Goal: Task Accomplishment & Management: Use online tool/utility

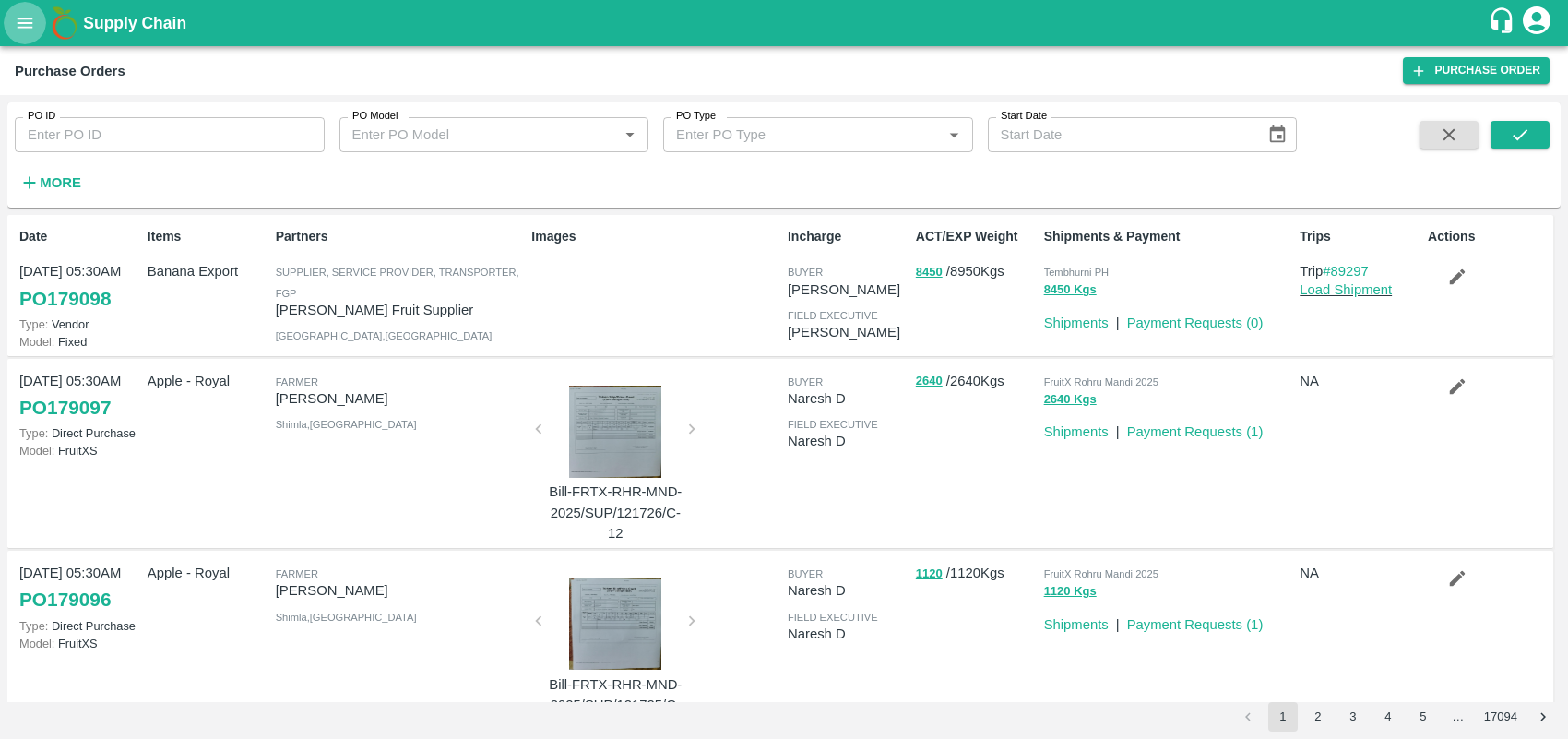
click at [23, 28] on icon "open drawer" at bounding box center [25, 22] width 16 height 10
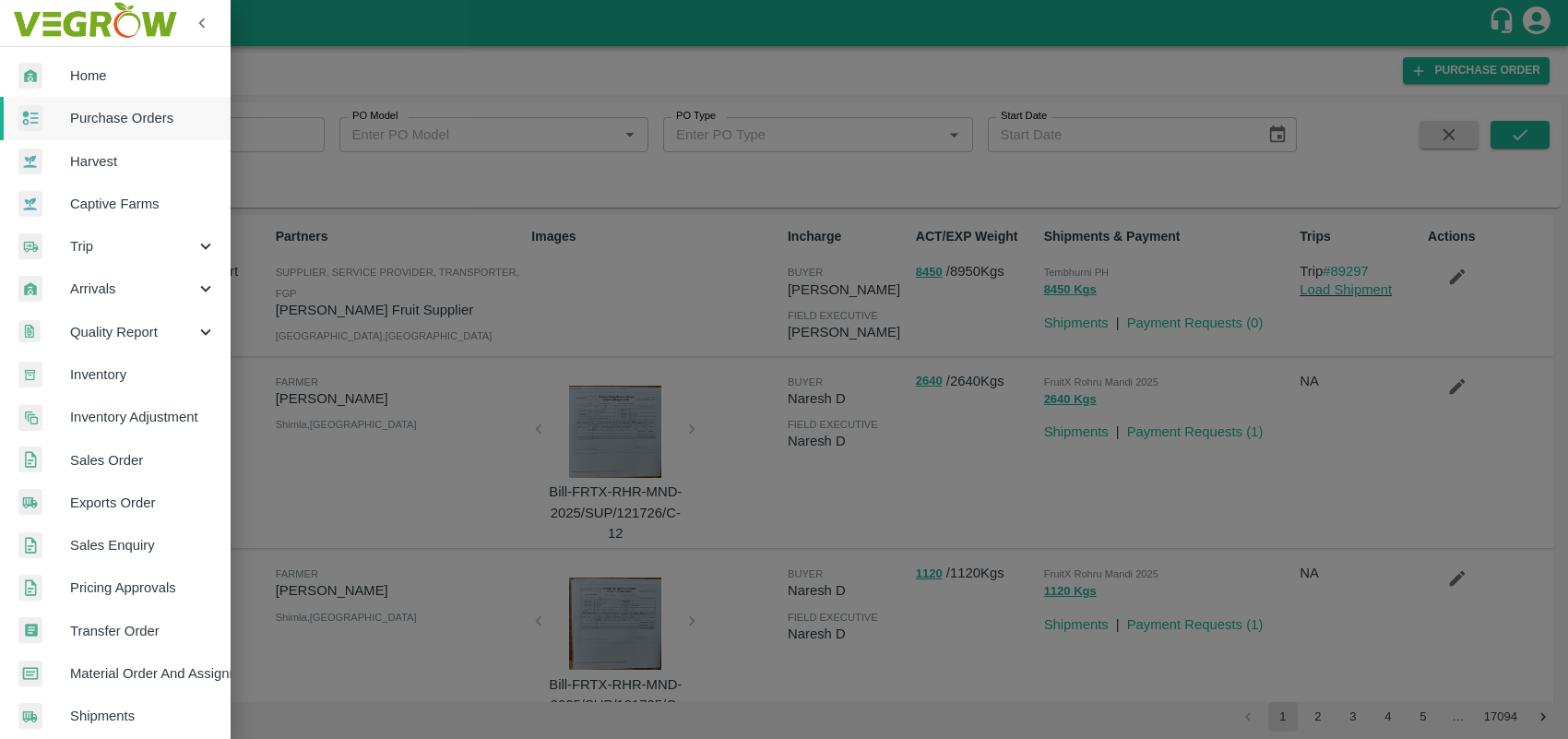
click at [116, 468] on span "Sales Order" at bounding box center [143, 460] width 145 height 21
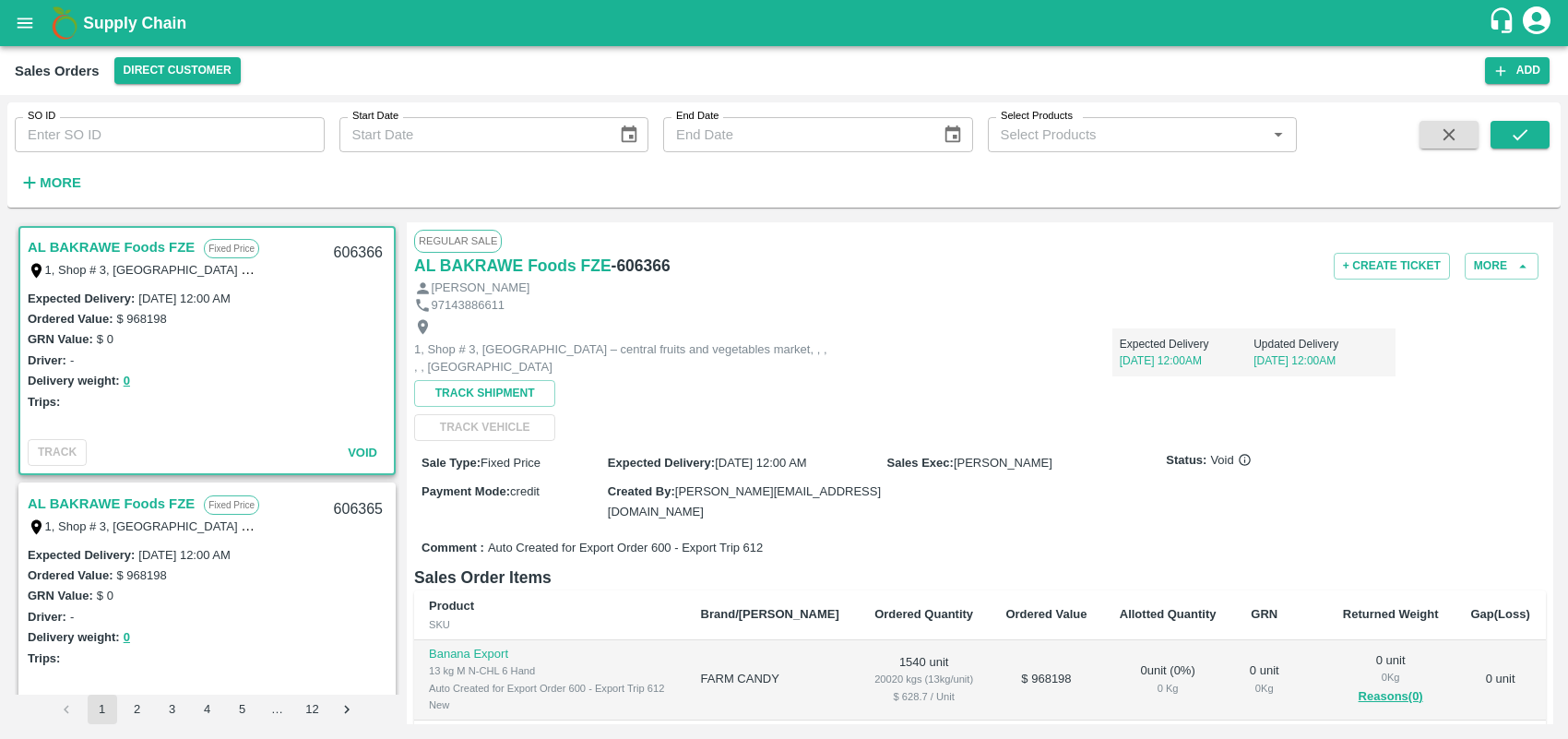
click at [37, 173] on icon "button" at bounding box center [30, 183] width 21 height 21
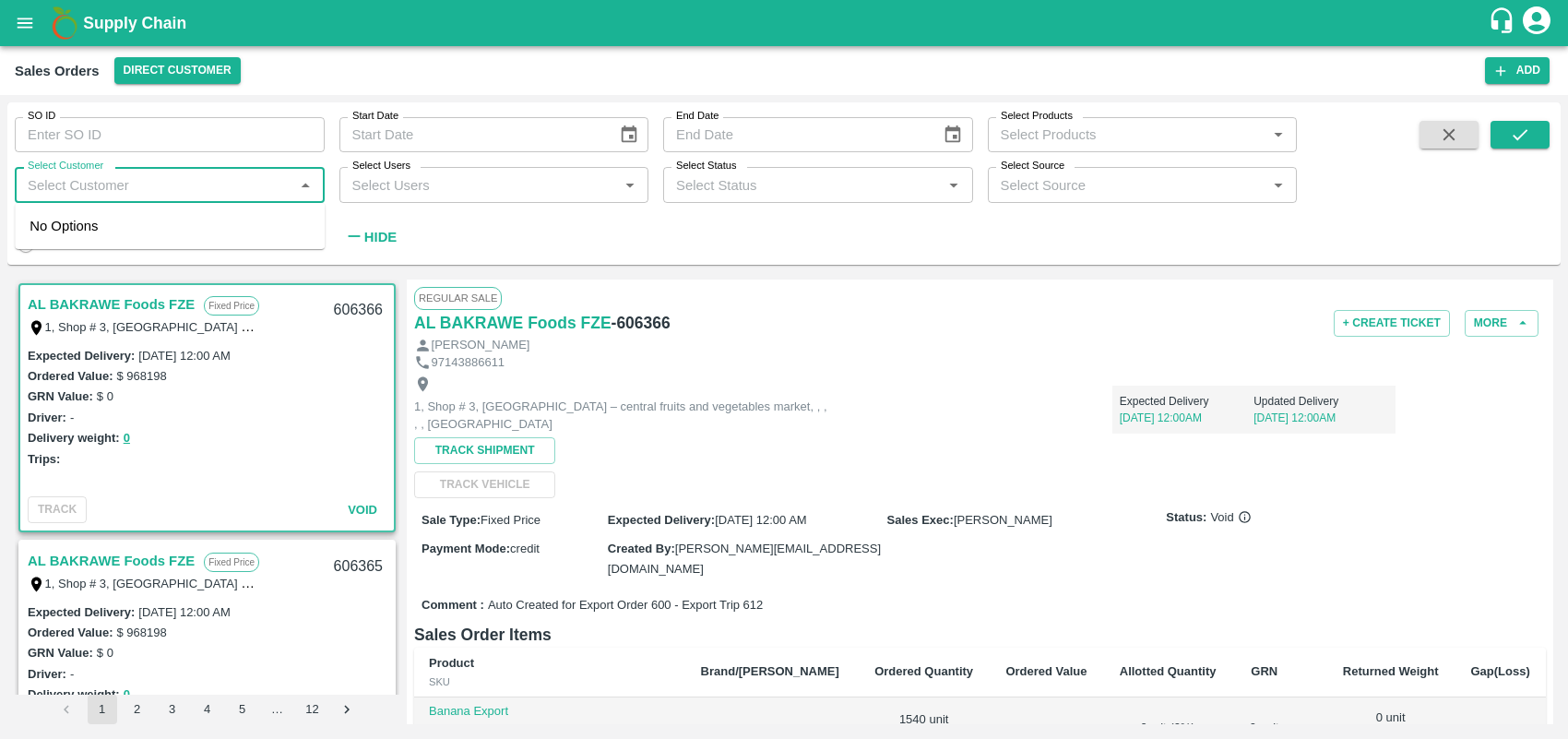
click at [99, 182] on input "Select Customer" at bounding box center [155, 185] width 268 height 24
type input "green"
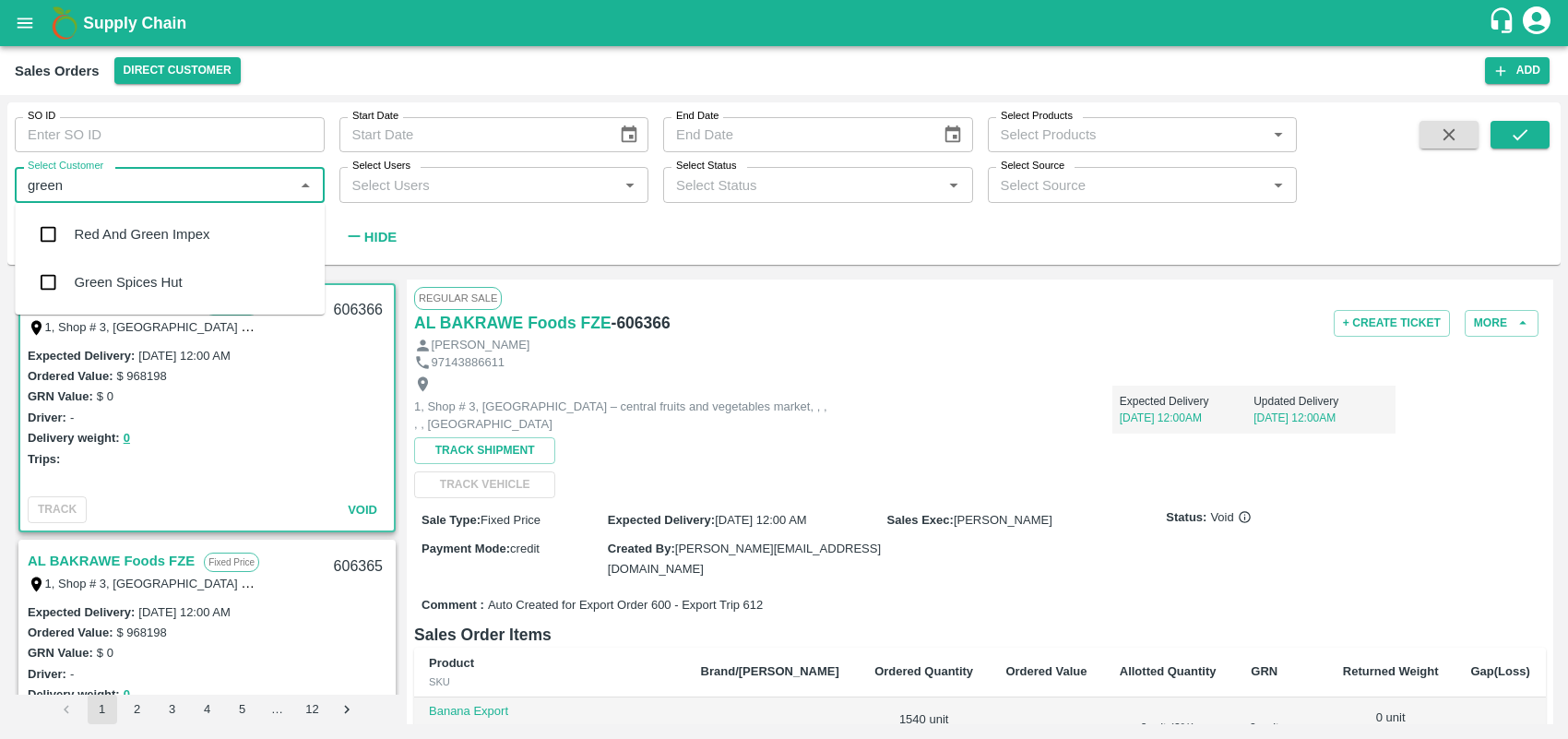
click at [48, 289] on input "checkbox" at bounding box center [48, 282] width 37 height 37
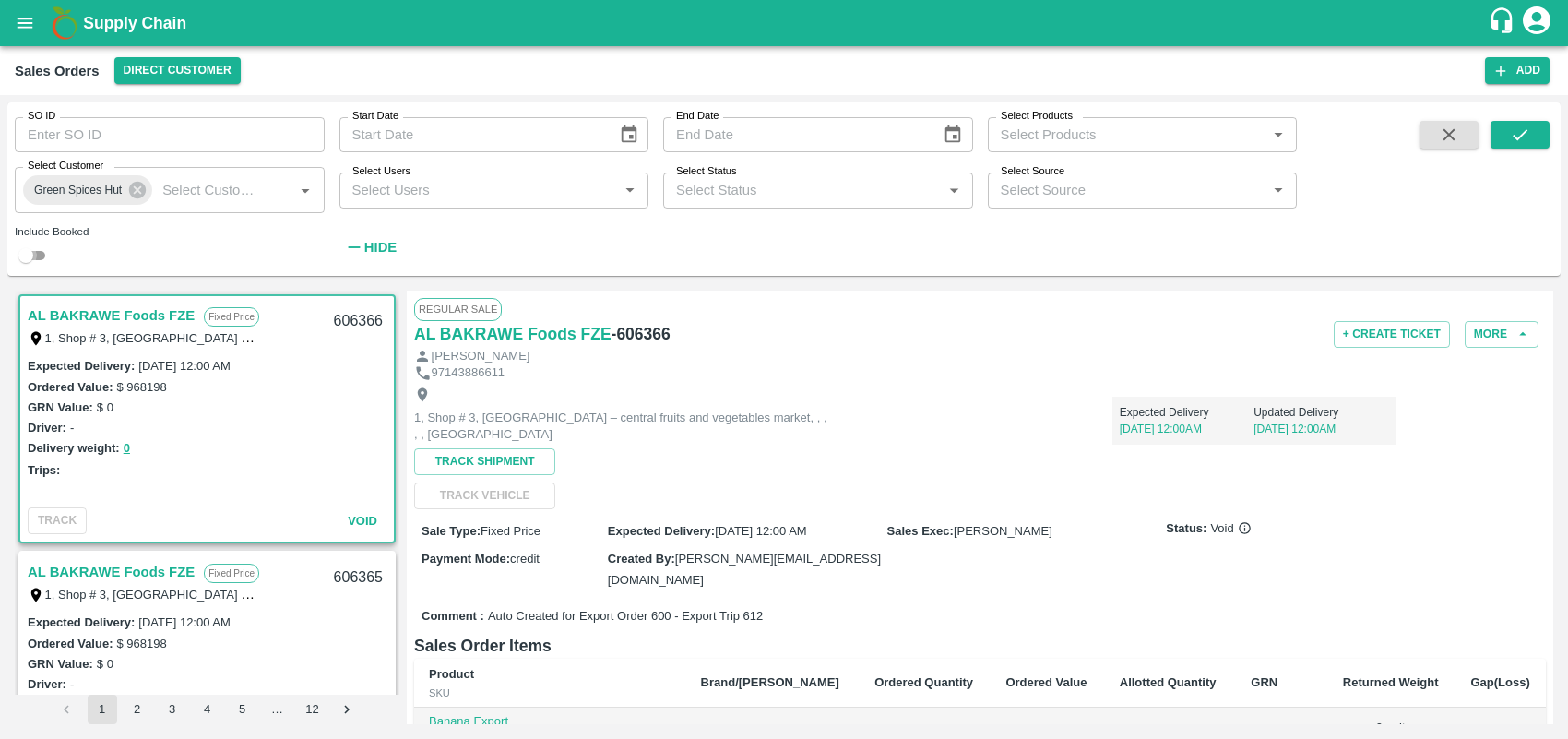
click at [45, 261] on input "checkbox" at bounding box center [25, 255] width 66 height 22
checkbox input "true"
click at [1510, 132] on icon "submit" at bounding box center [1520, 135] width 21 height 21
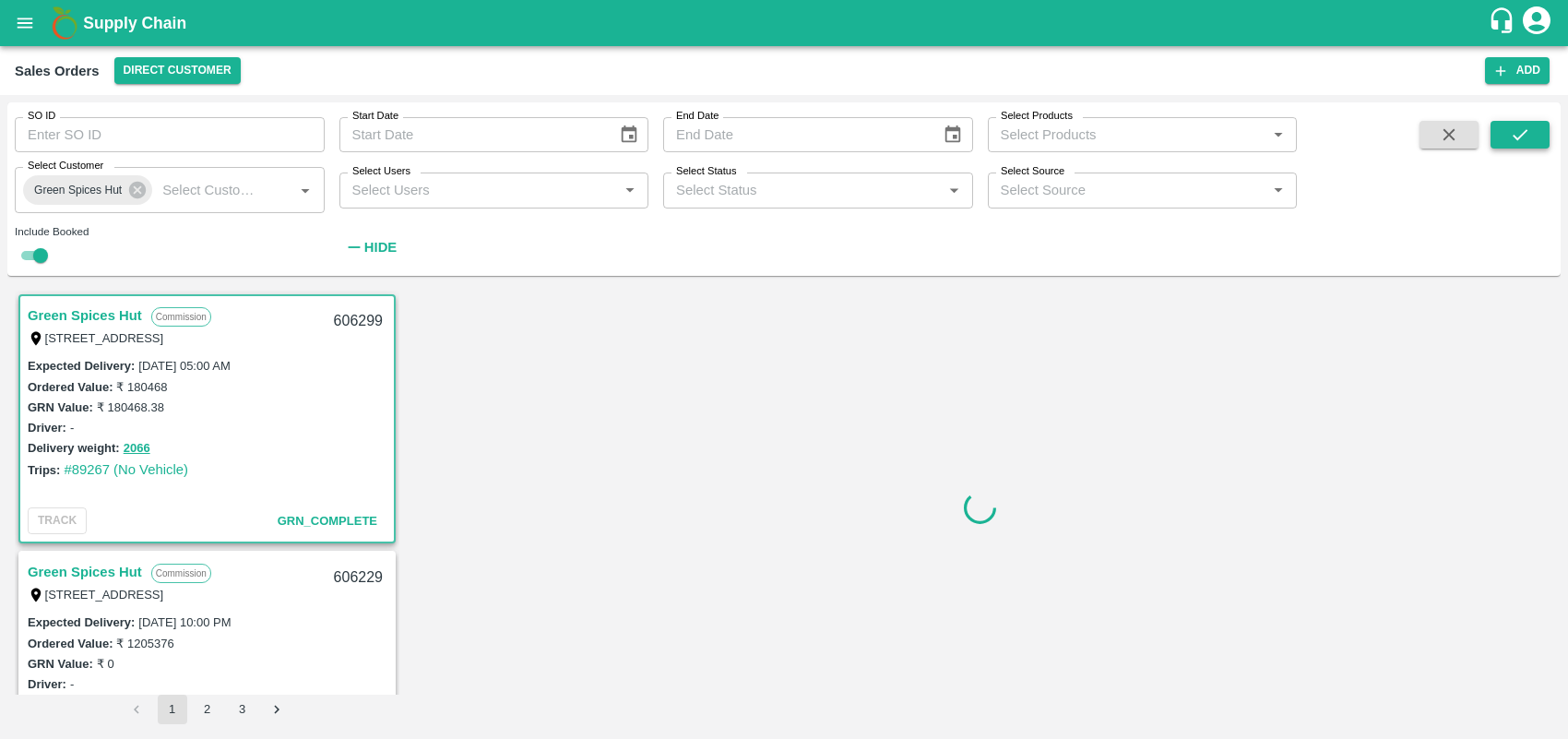
scroll to position [3, 0]
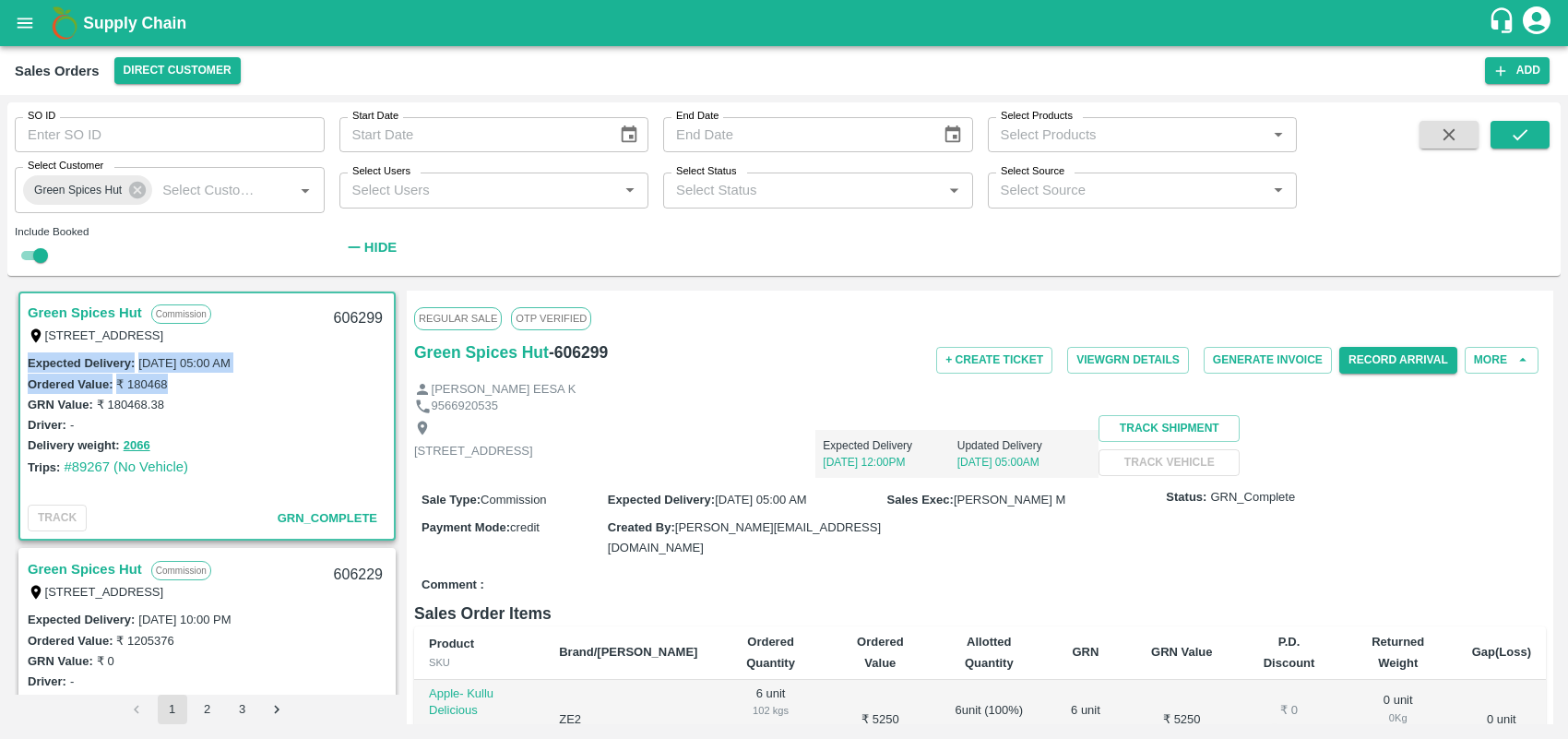
drag, startPoint x: 394, startPoint y: 312, endPoint x: 394, endPoint y: 375, distance: 63.0
click at [394, 375] on div "Green Spices Hut Commission [STREET_ADDRESS] 606299 Expected Delivery : [DATE] …" at bounding box center [207, 492] width 385 height 404
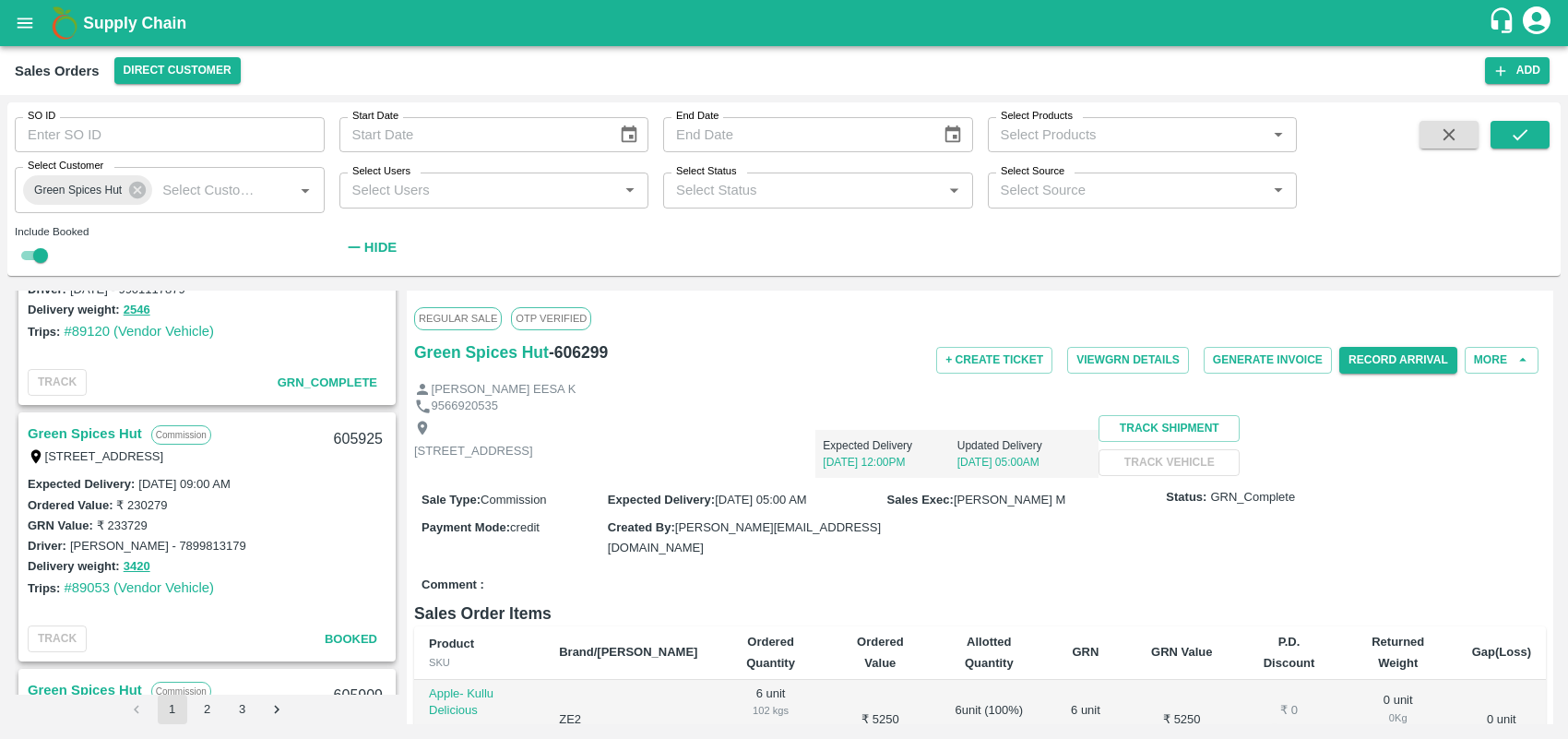
scroll to position [1773, 0]
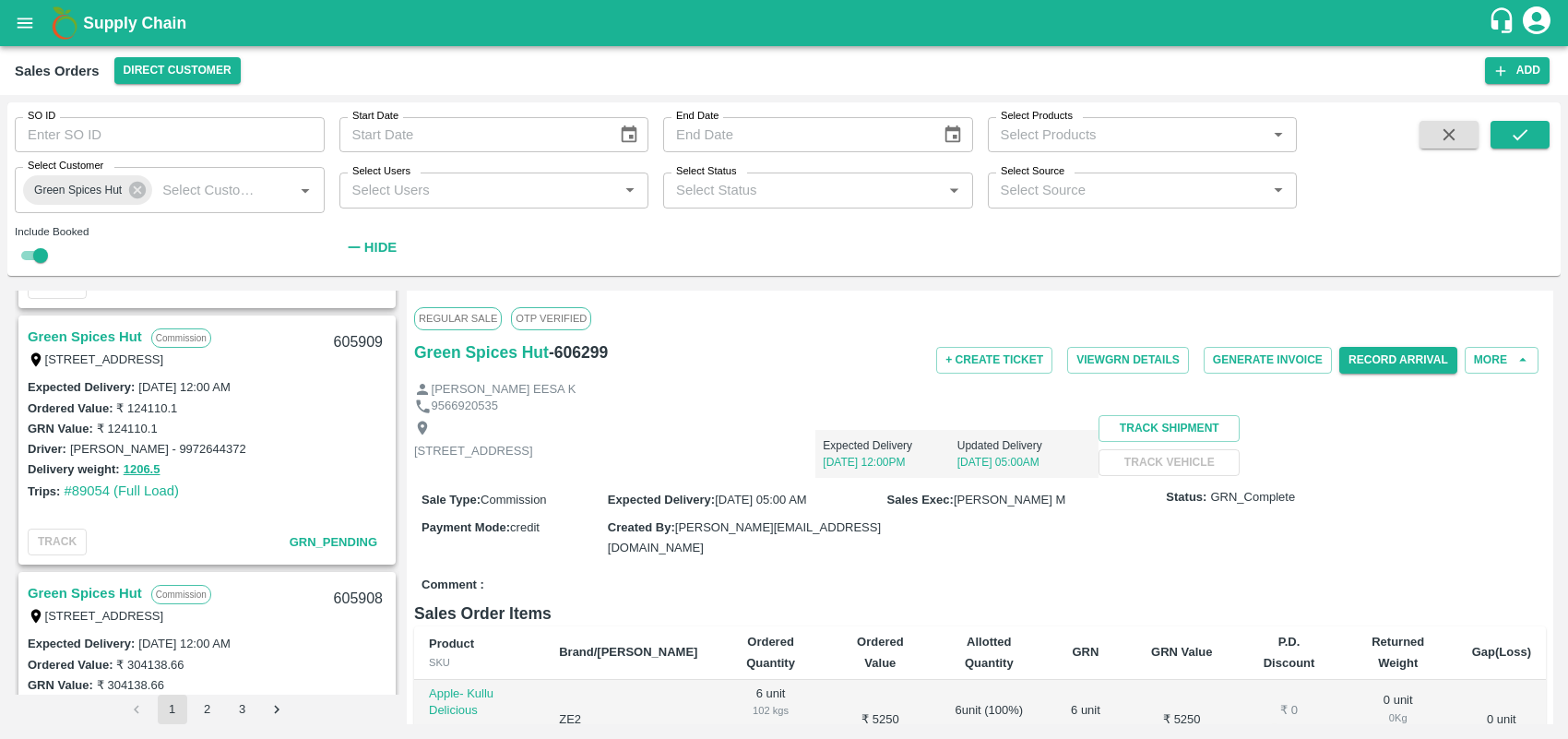
click at [103, 327] on link "Green Spices Hut" at bounding box center [85, 336] width 115 height 24
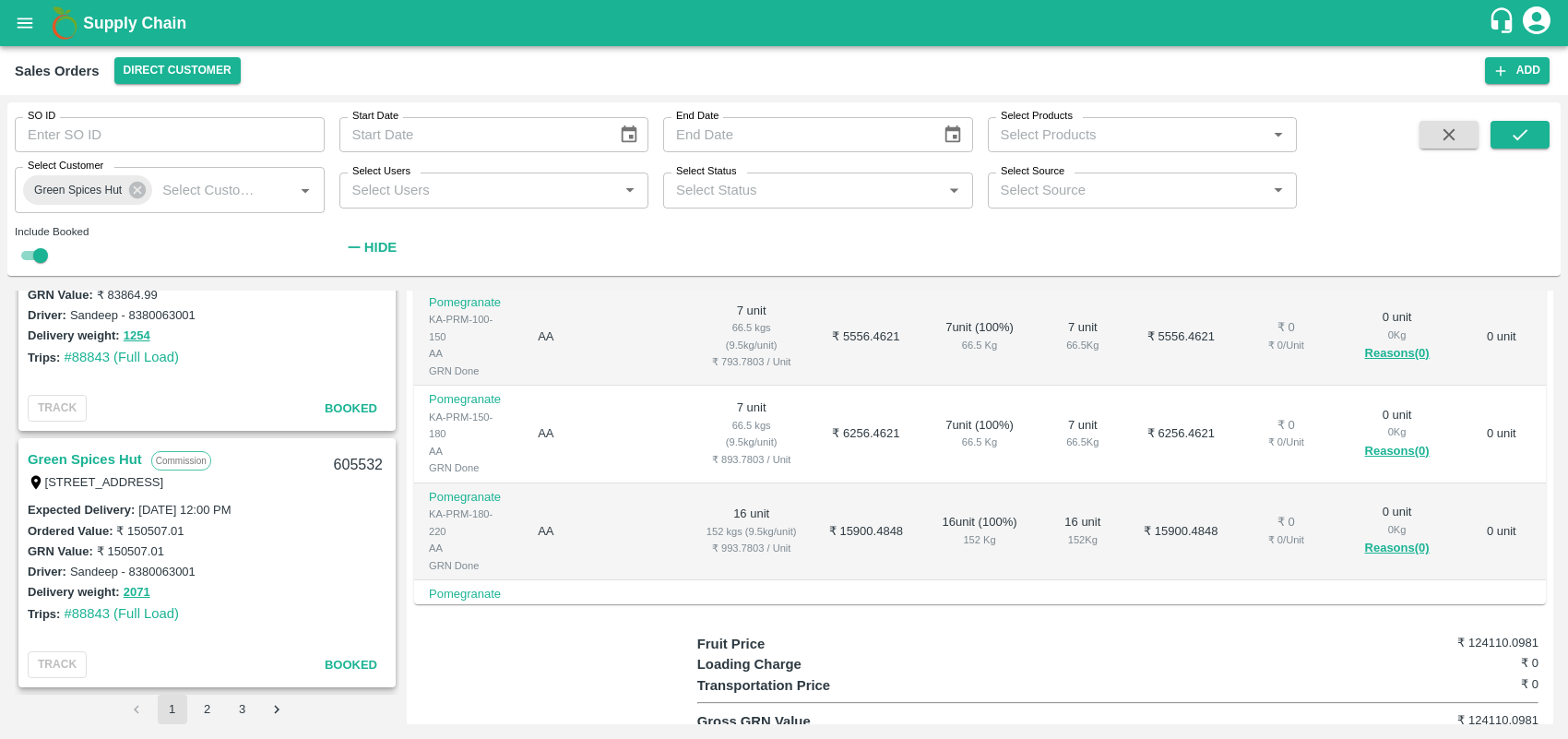
scroll to position [3543, 0]
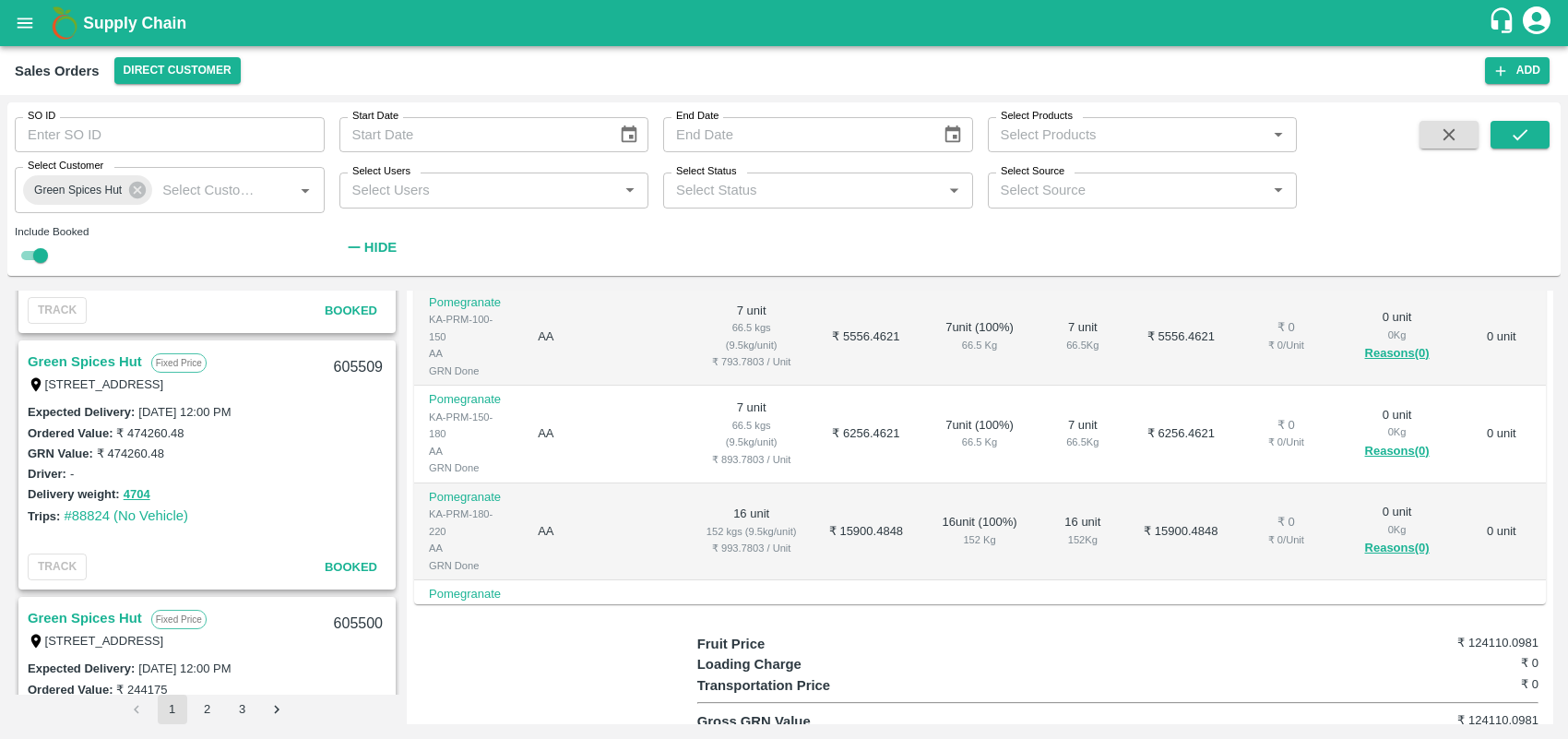
click at [99, 356] on link "Green Spices Hut" at bounding box center [85, 362] width 115 height 24
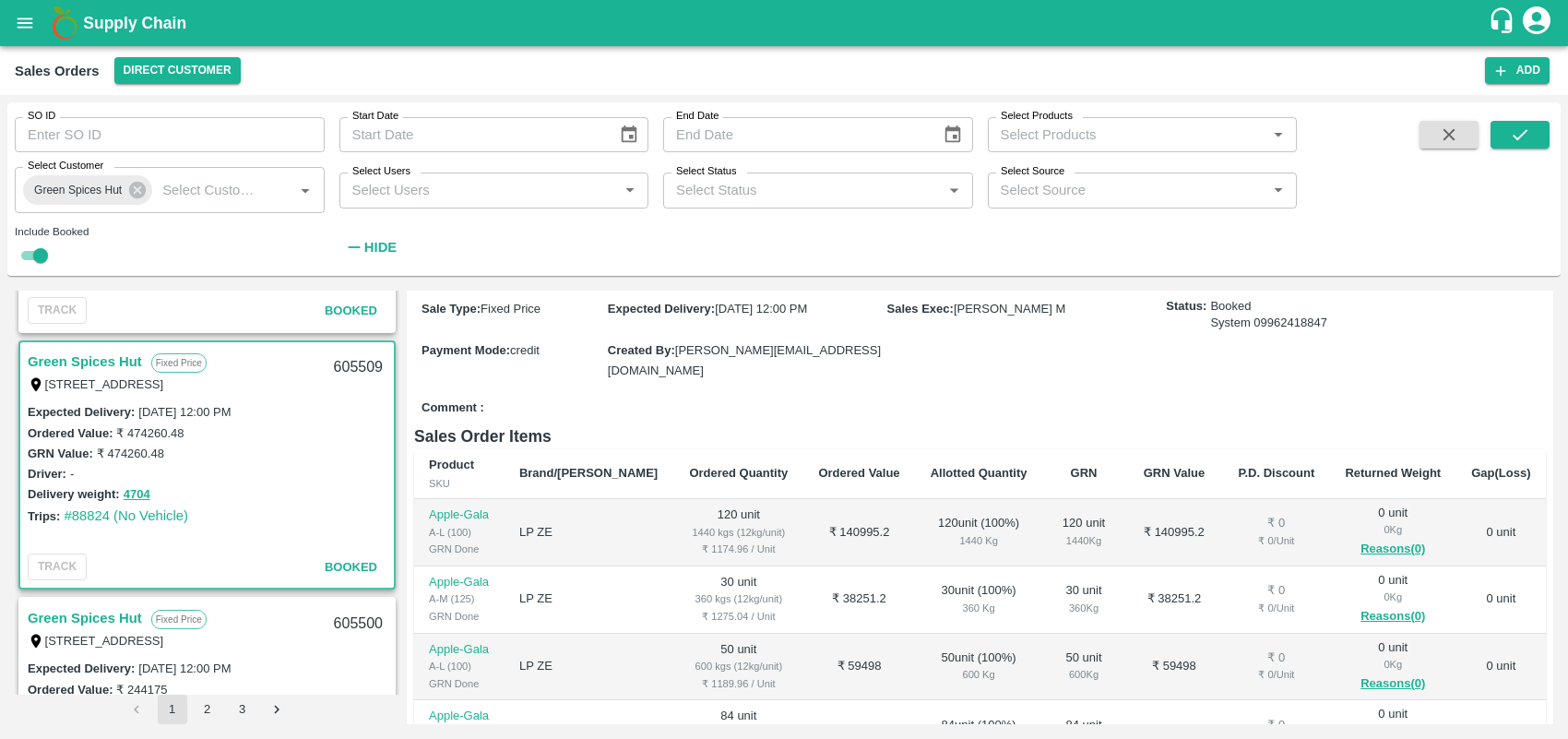
scroll to position [166, 0]
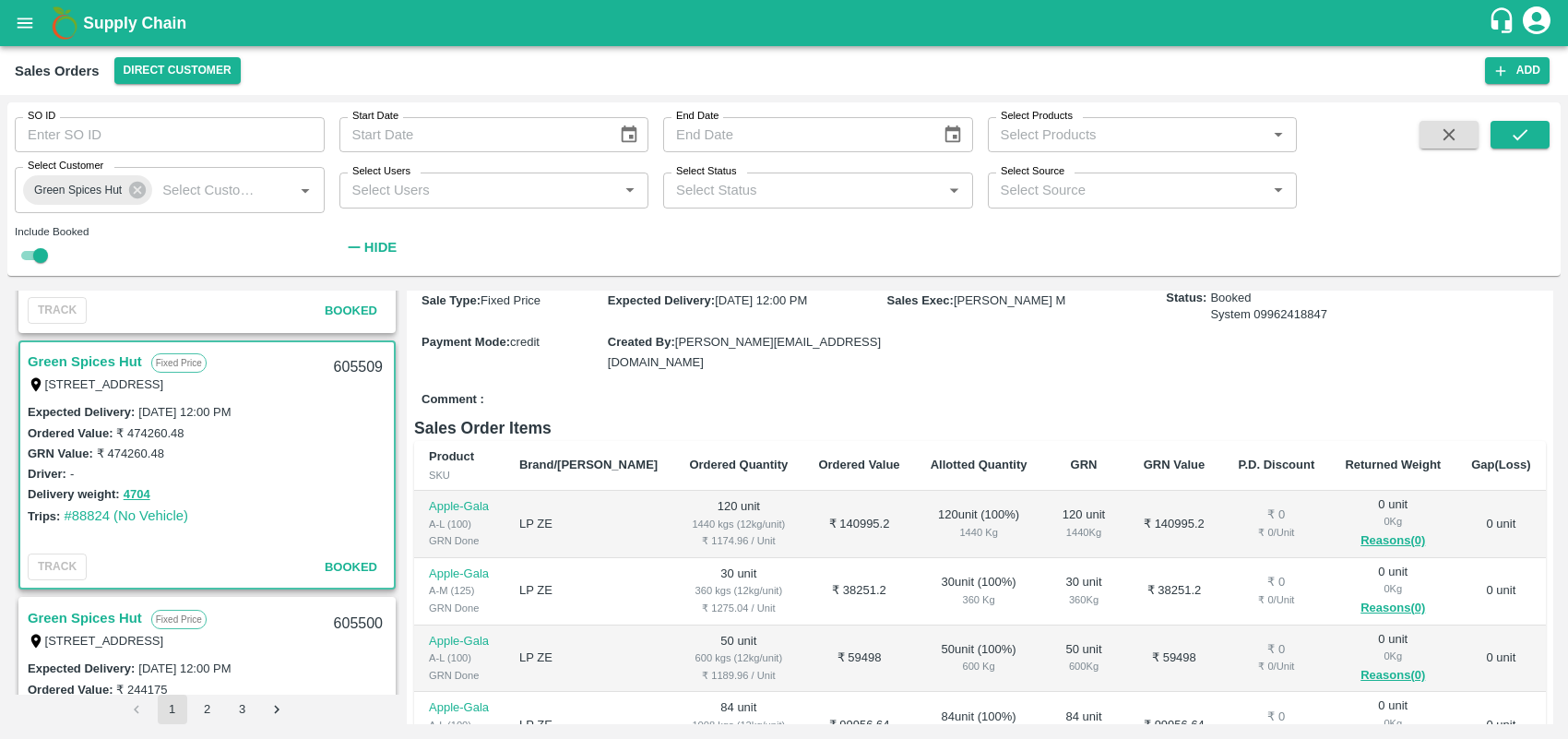
click at [66, 615] on link "Green Spices Hut" at bounding box center [85, 618] width 115 height 24
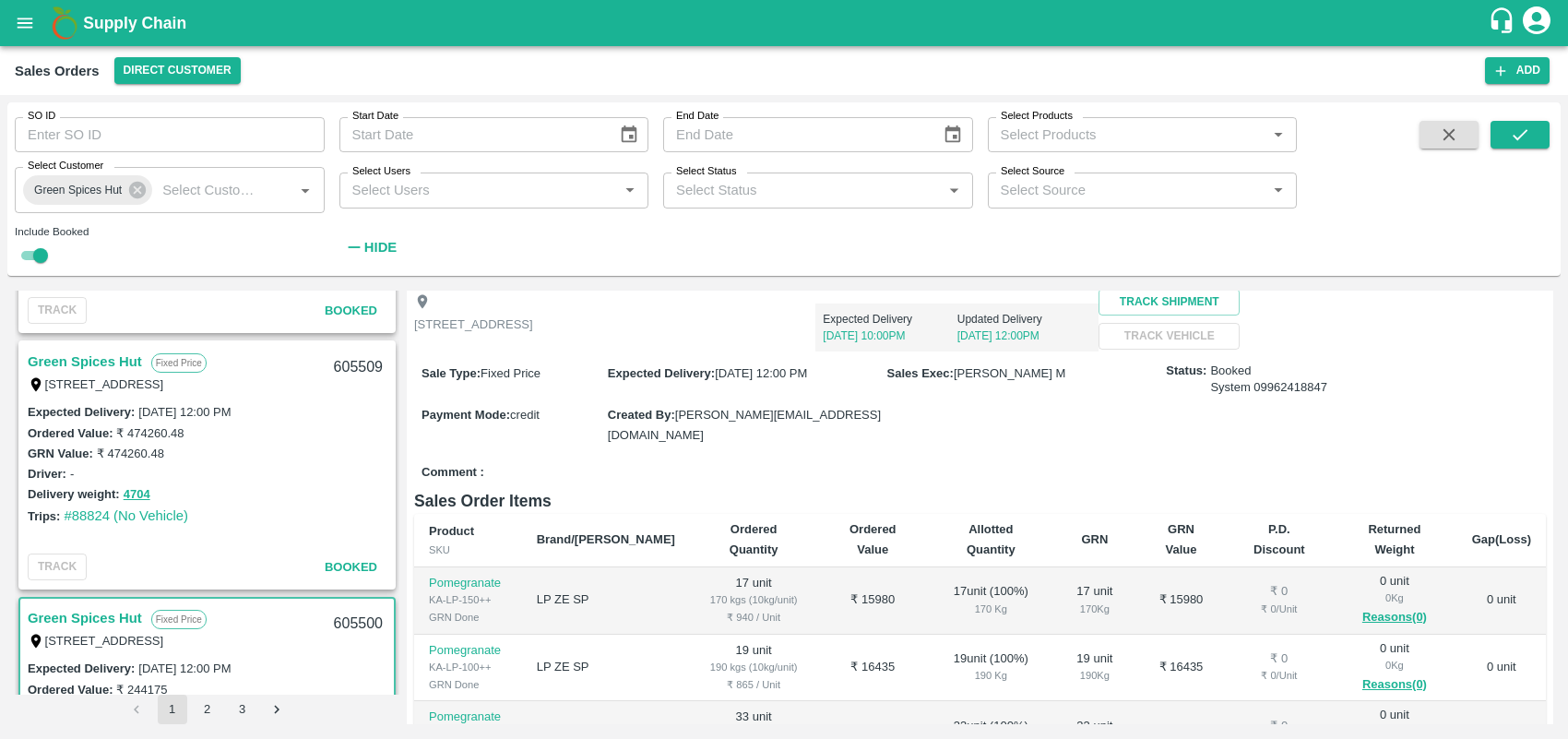
scroll to position [89, 0]
drag, startPoint x: 1547, startPoint y: 389, endPoint x: 1547, endPoint y: 350, distance: 39.0
click at [1547, 350] on div "Regular Sale TLB Closed Green Spices Hut - 605500 + Create Ticket View GRN Deta…" at bounding box center [980, 507] width 1147 height 433
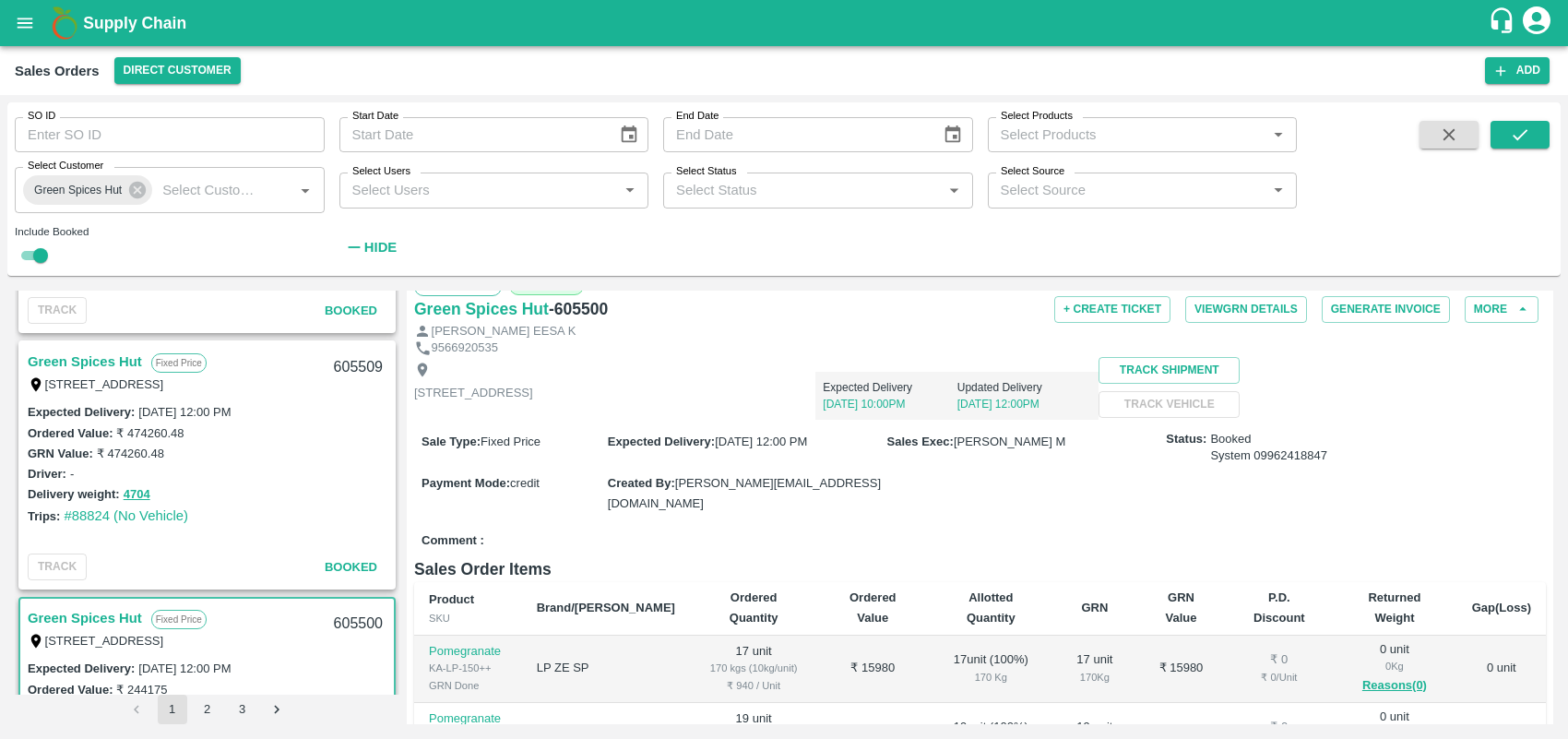
scroll to position [3795, 0]
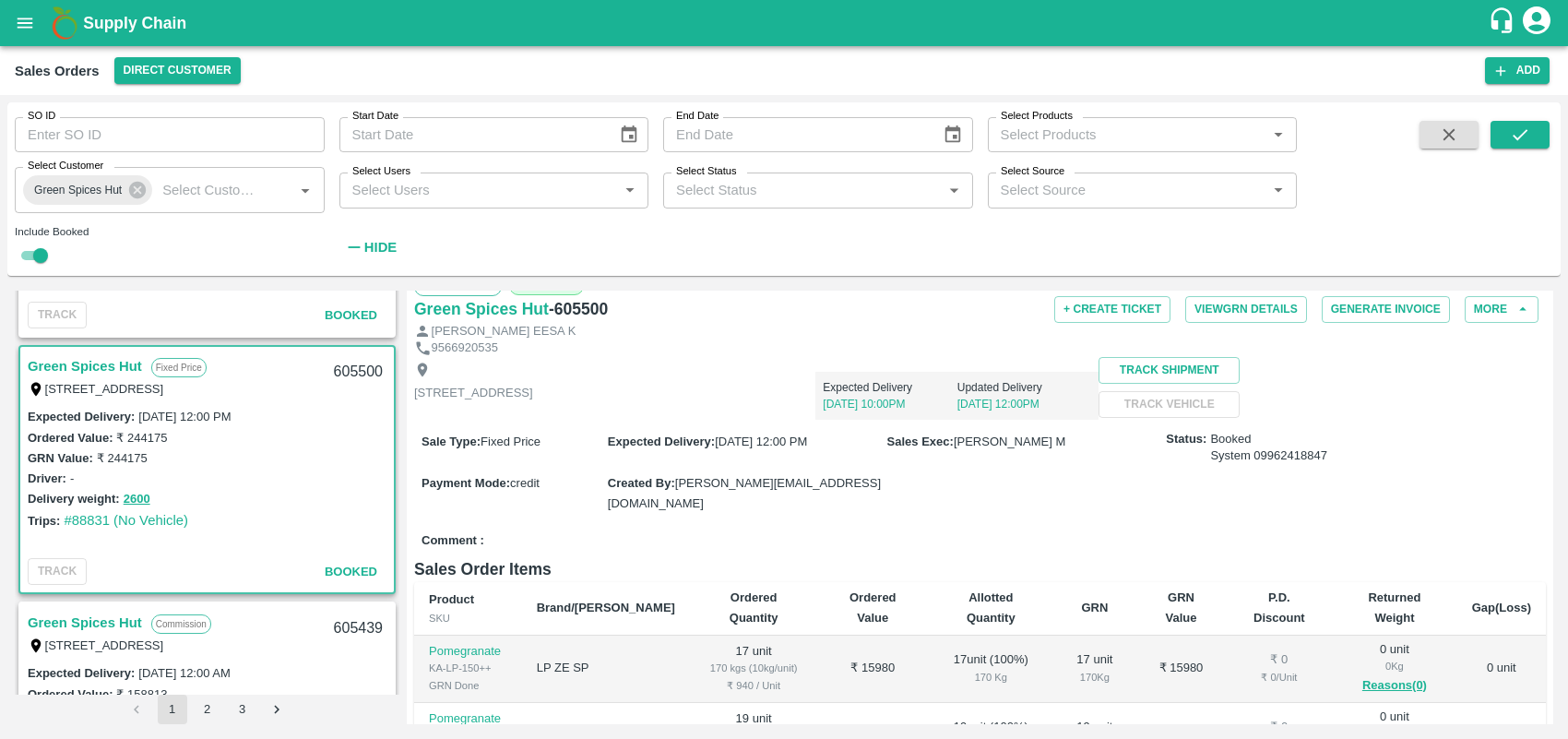
click at [117, 619] on link "Green Spices Hut" at bounding box center [85, 623] width 115 height 24
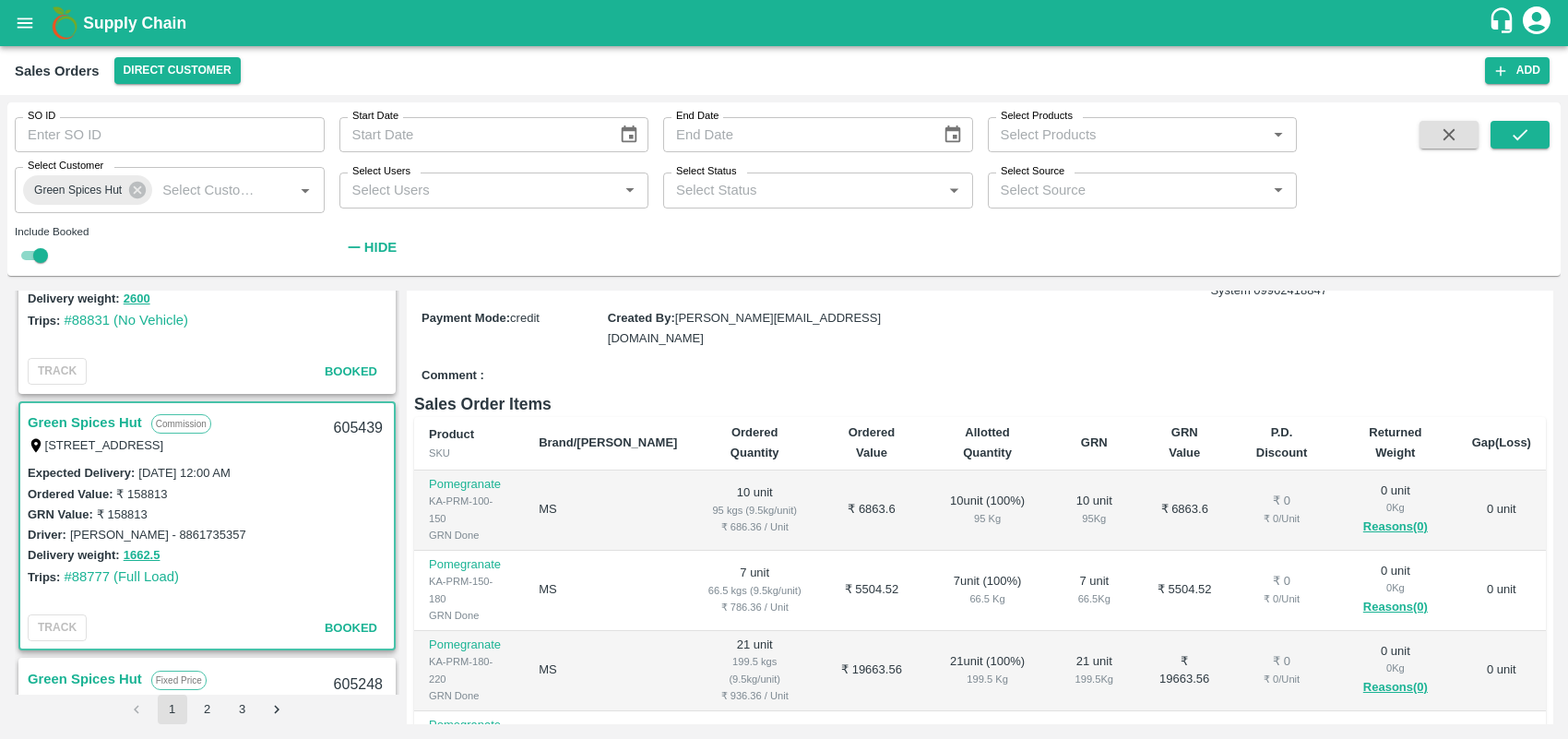
scroll to position [4015, 0]
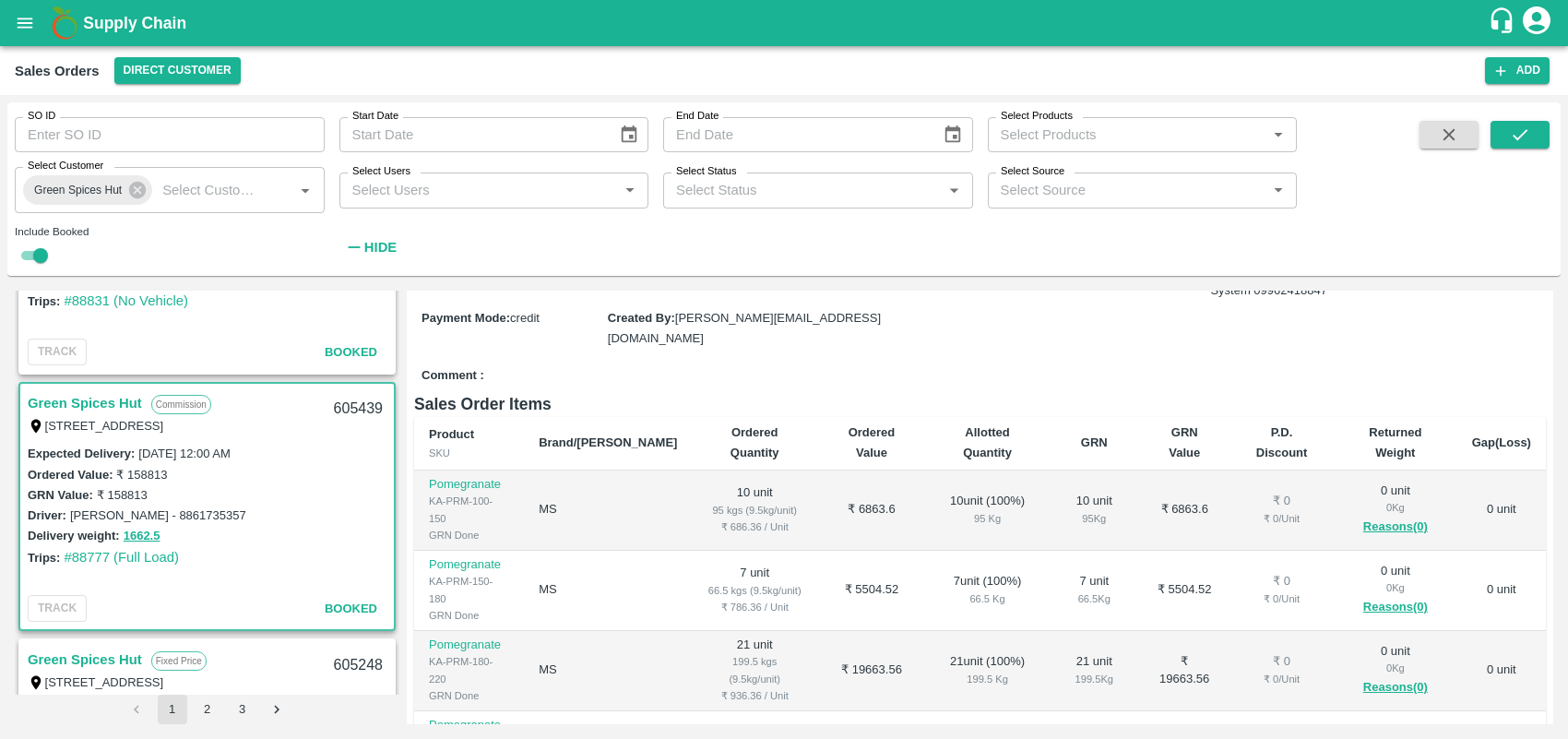
click at [79, 393] on link "Green Spices Hut" at bounding box center [85, 404] width 115 height 24
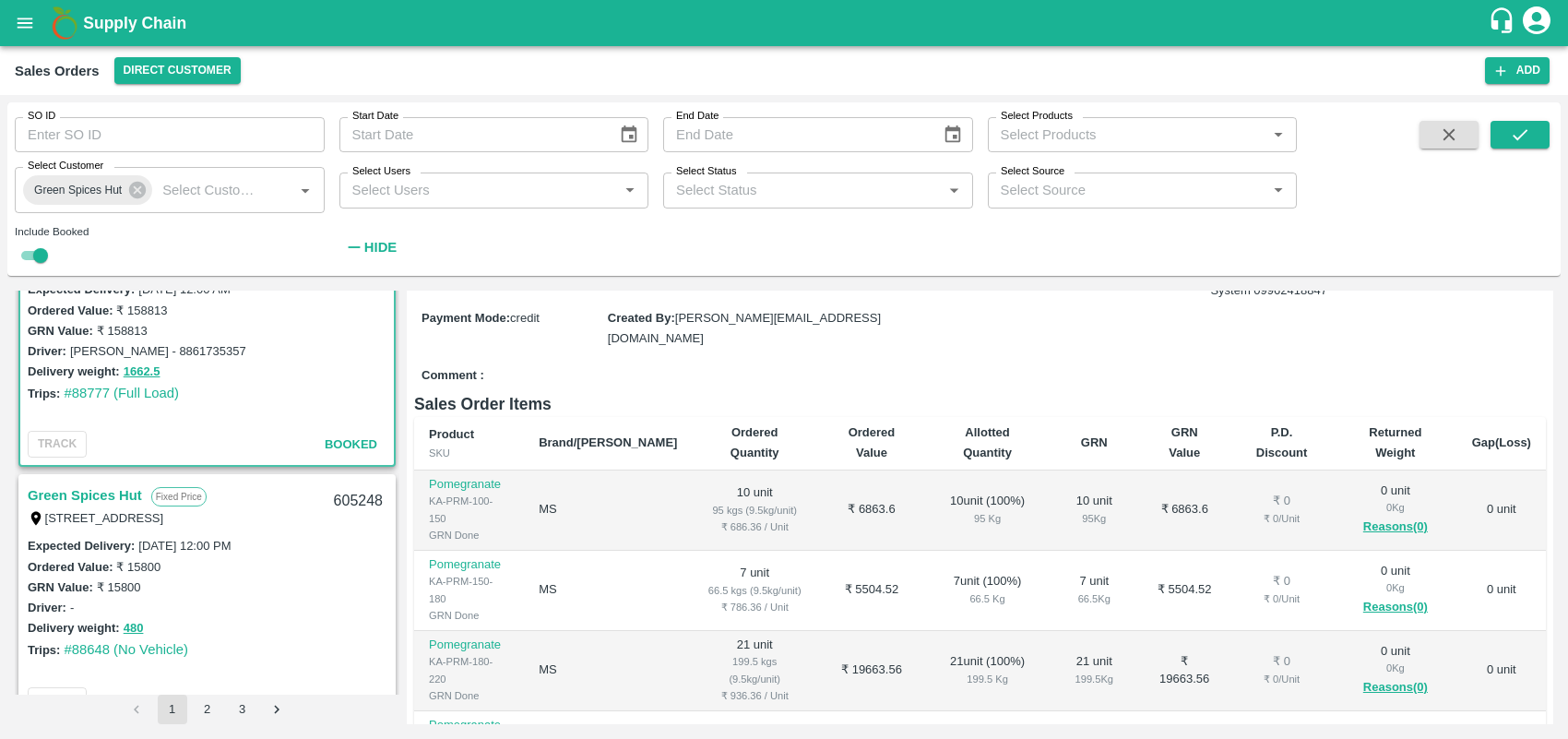
scroll to position [4289, 0]
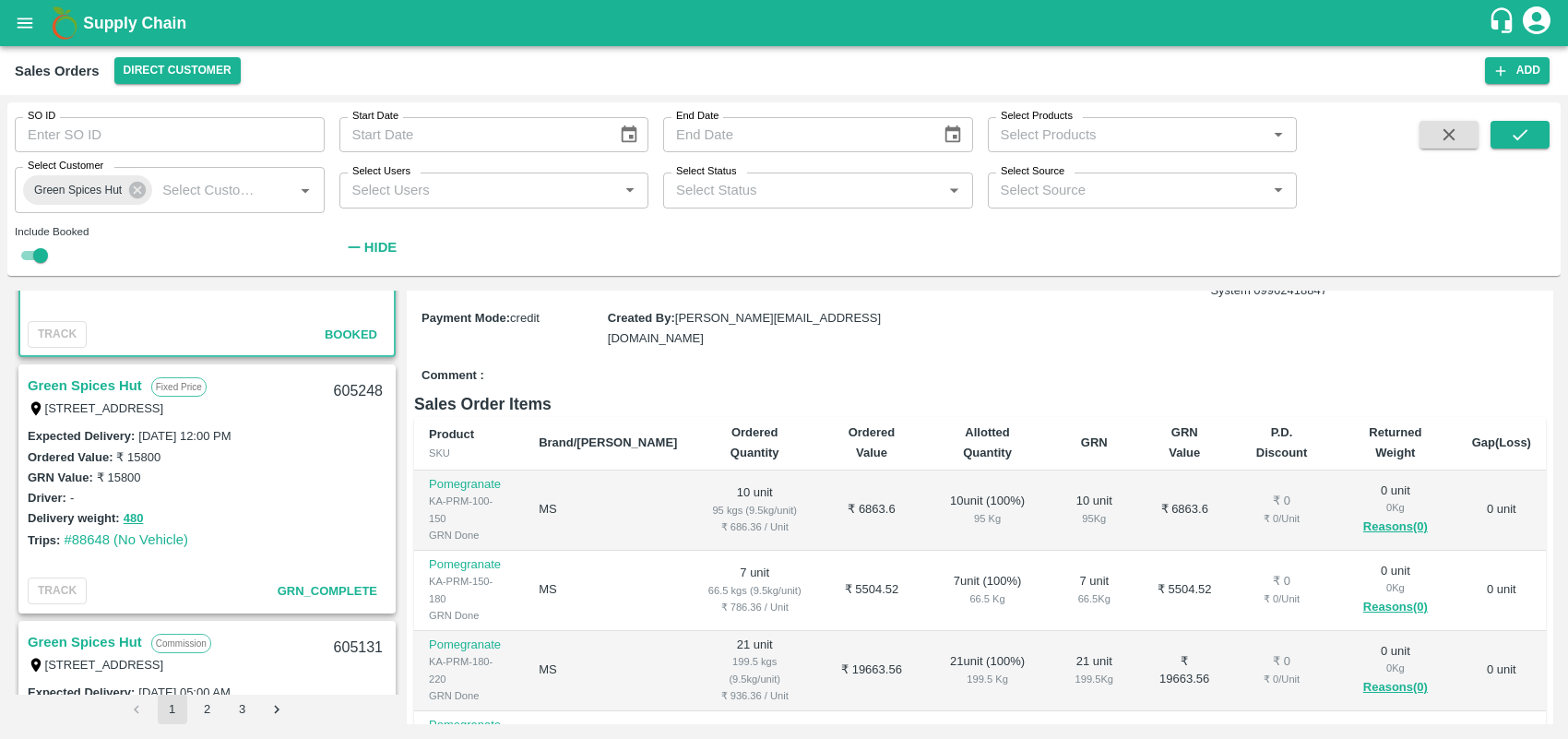
click at [113, 379] on link "Green Spices Hut" at bounding box center [85, 386] width 115 height 24
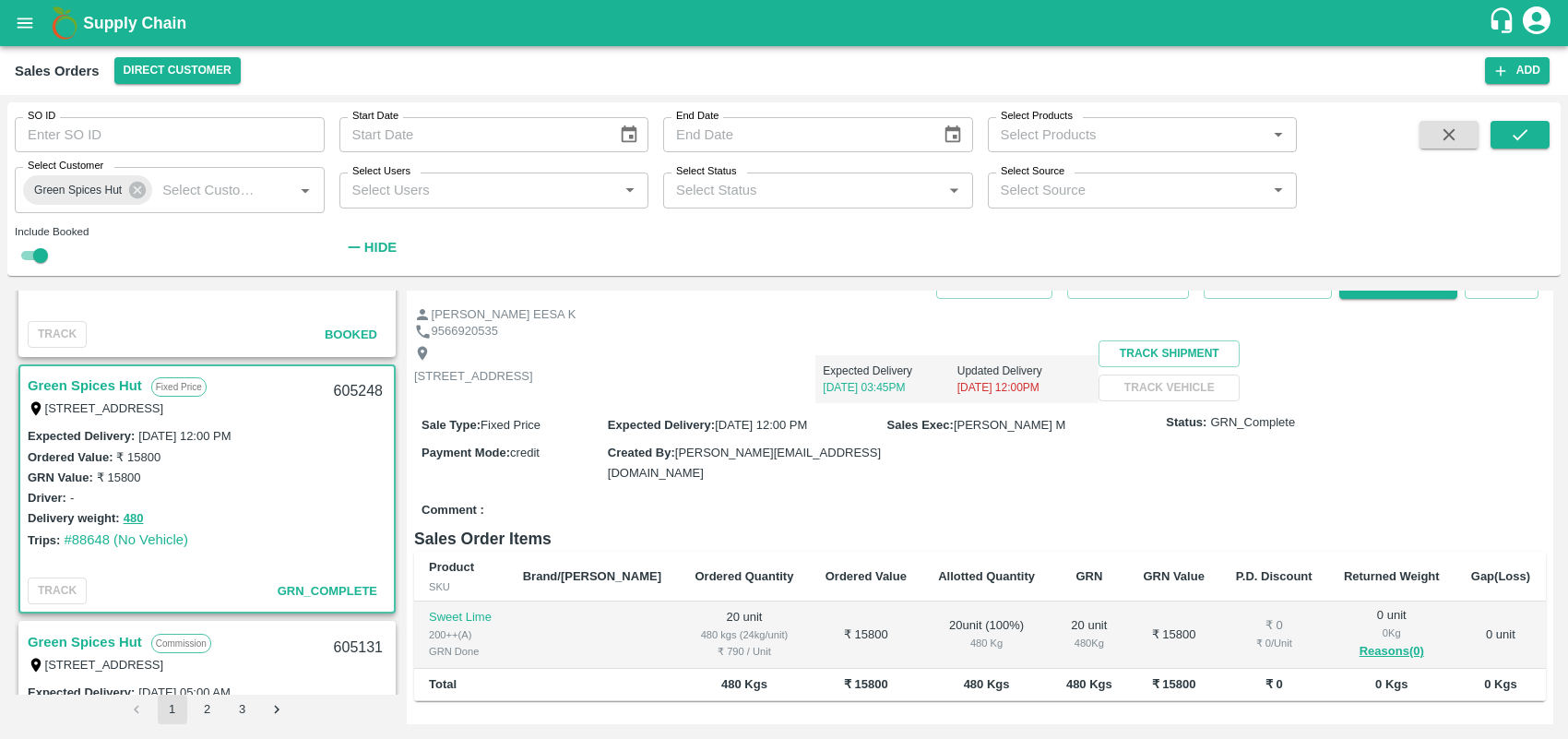
scroll to position [28, 0]
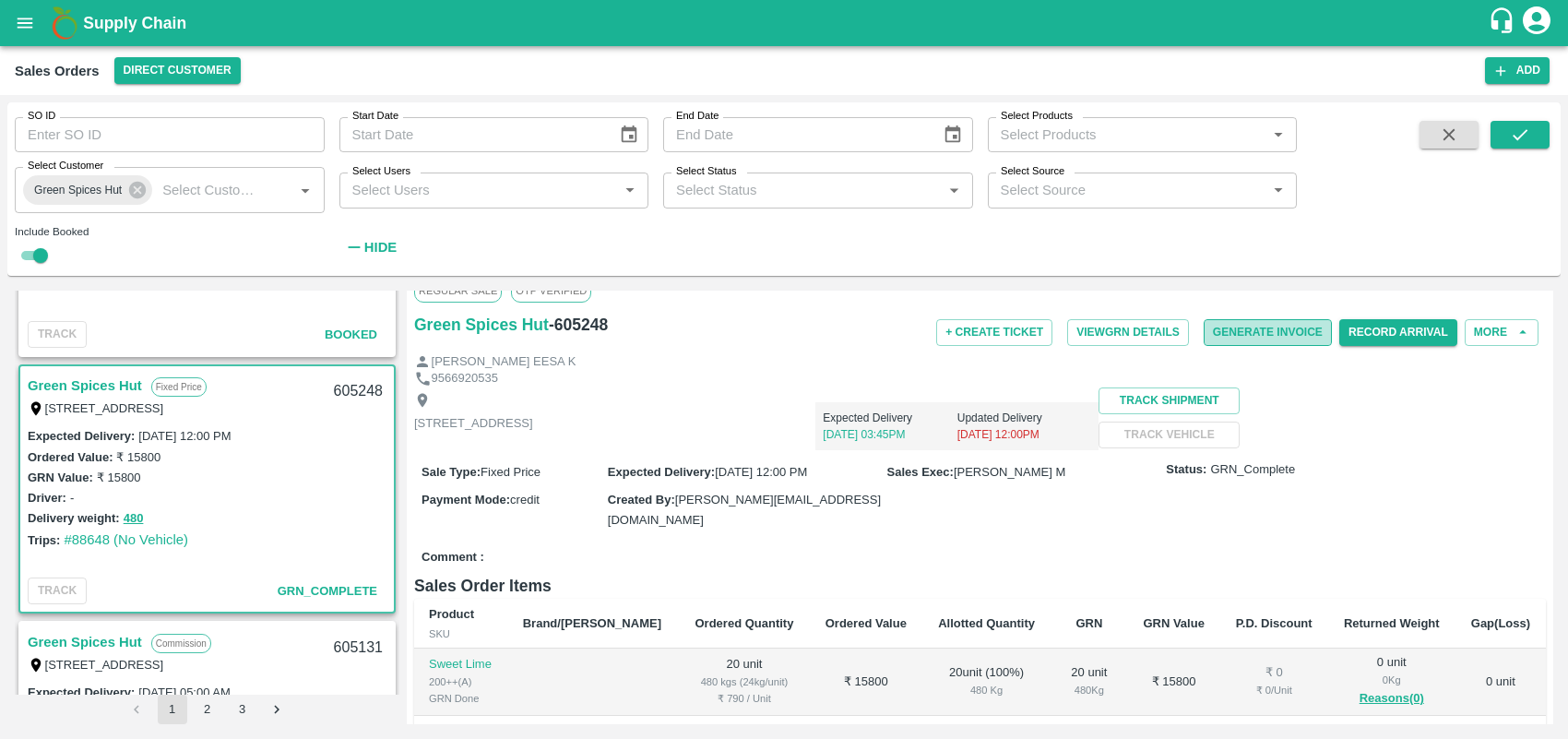
click at [1248, 332] on button "Generate Invoice" at bounding box center [1268, 332] width 129 height 27
drag, startPoint x: 1553, startPoint y: 493, endPoint x: 1557, endPoint y: 590, distance: 97.1
click at [1557, 590] on div "Green Spices Hut Commission [STREET_ADDRESS] 606299 Expected Delivery : [DATE] …" at bounding box center [784, 507] width 1554 height 448
click at [1548, 588] on div "Regular Sale OTP VERIFIED Green Spices Hut - 605248 + Create Ticket View GRN De…" at bounding box center [980, 507] width 1147 height 433
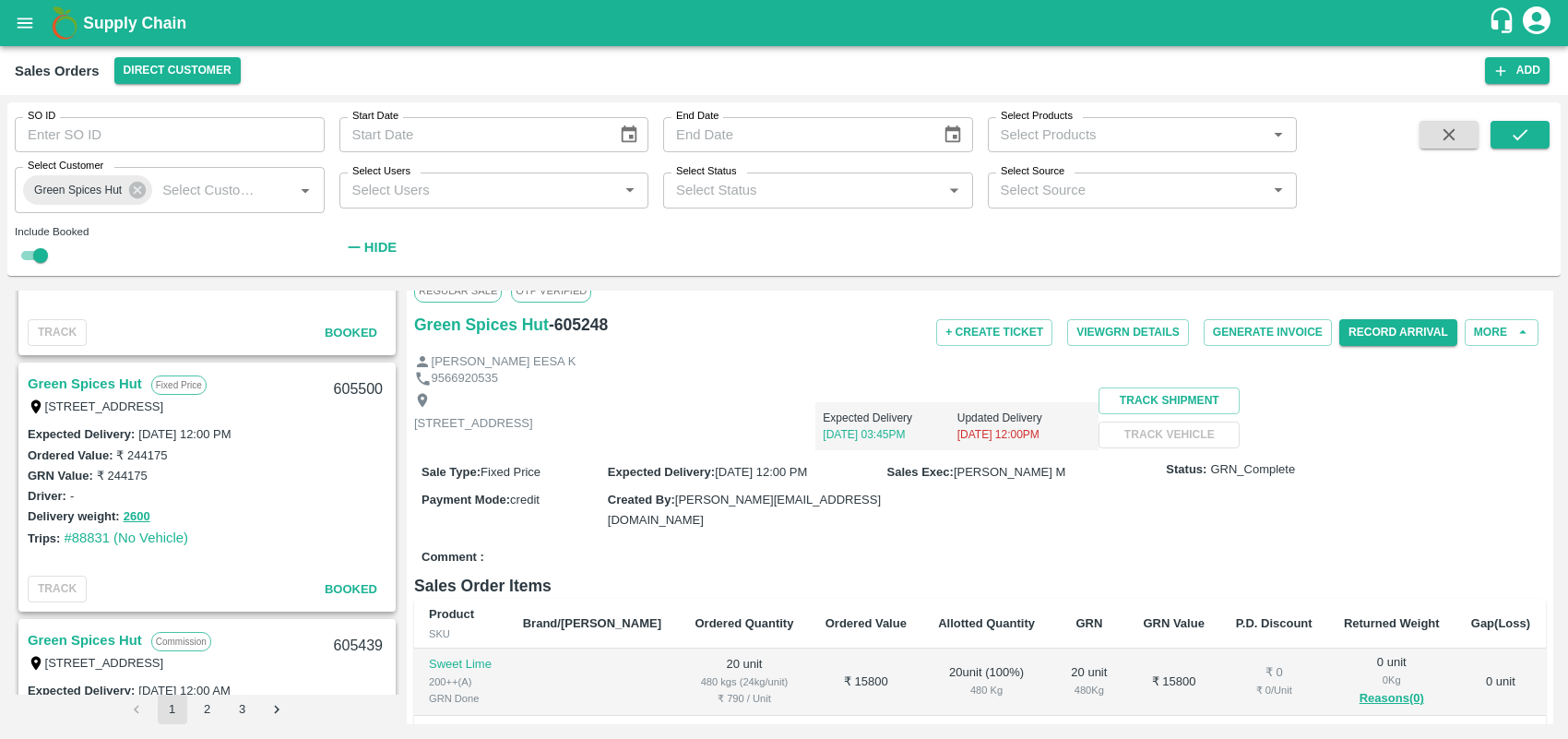
scroll to position [3741, 0]
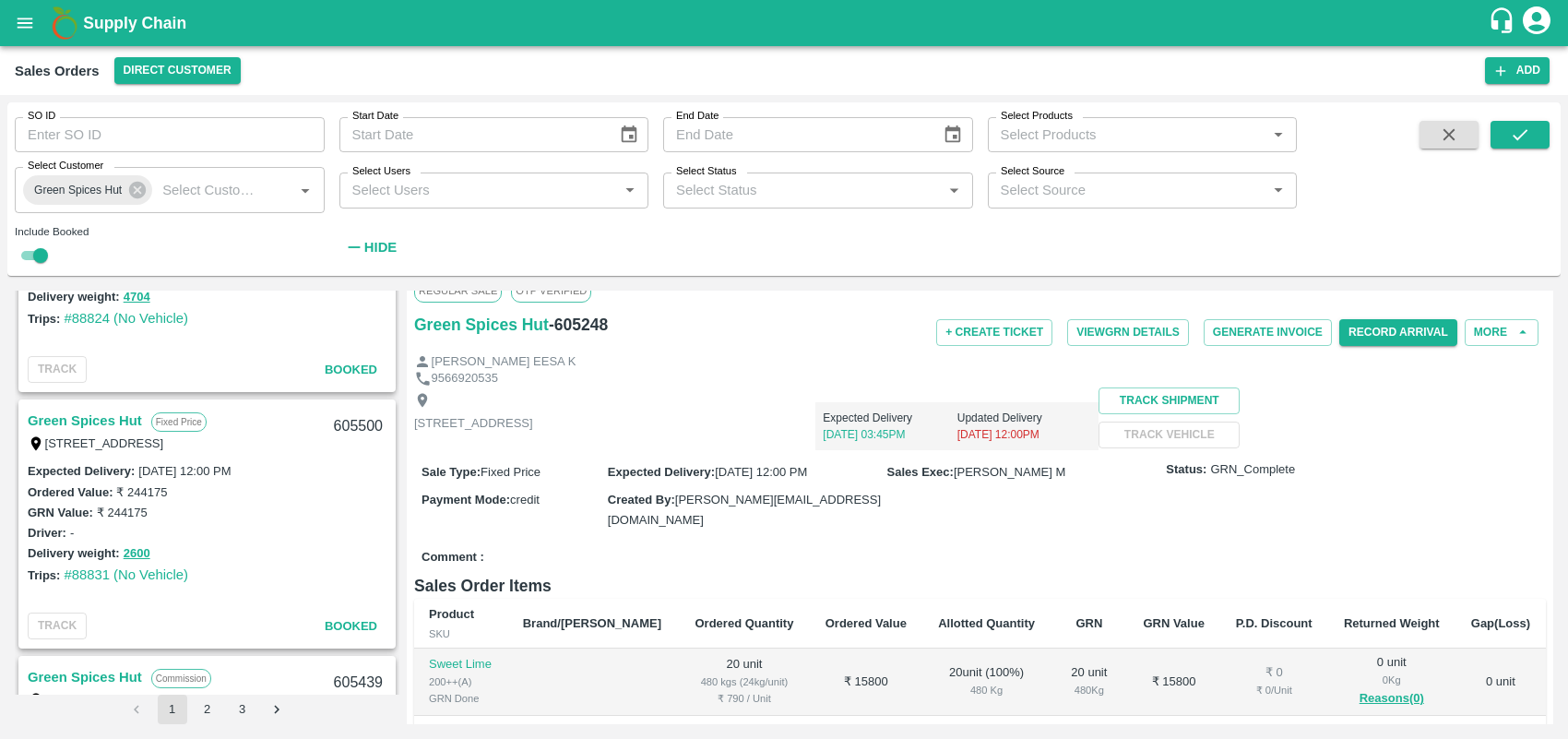
click at [683, 372] on div "9566920535" at bounding box center [980, 378] width 1132 height 18
click at [75, 416] on link "Green Spices Hut" at bounding box center [85, 420] width 115 height 24
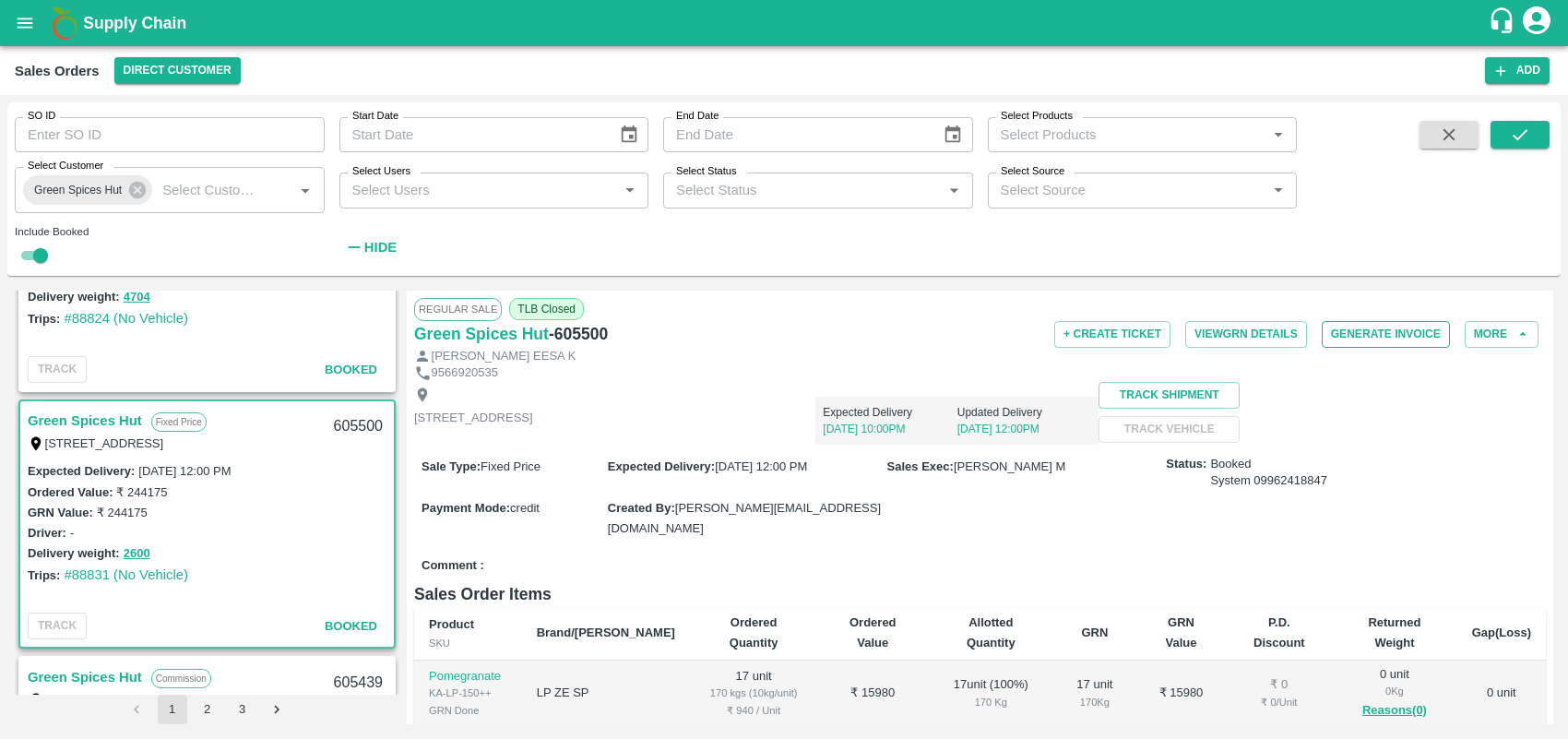
click at [1382, 335] on button "Generate Invoice" at bounding box center [1386, 334] width 129 height 27
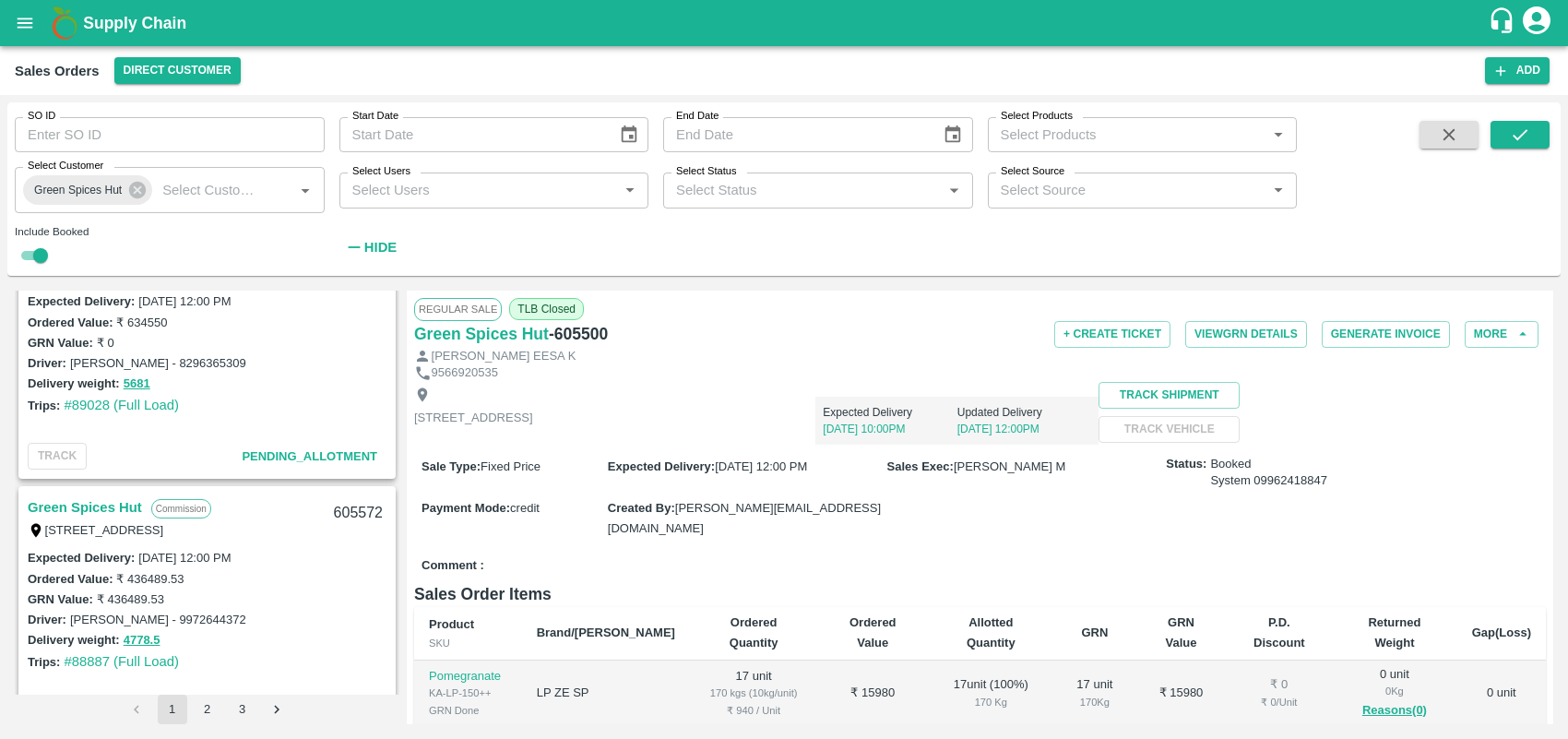
scroll to position [2701, 0]
